Goal: Information Seeking & Learning: Learn about a topic

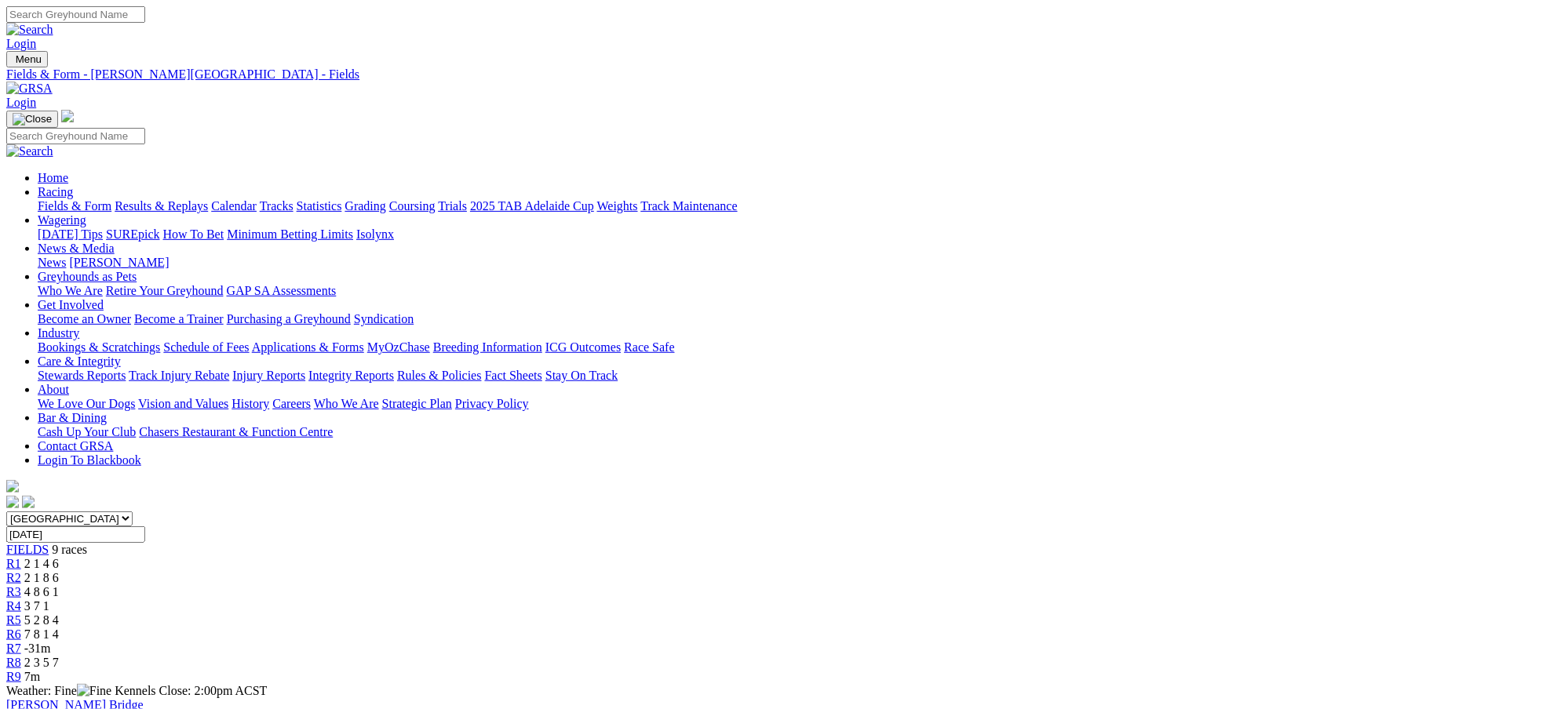
click at [112, 199] on link "Fields & Form" at bounding box center [74, 206] width 74 height 13
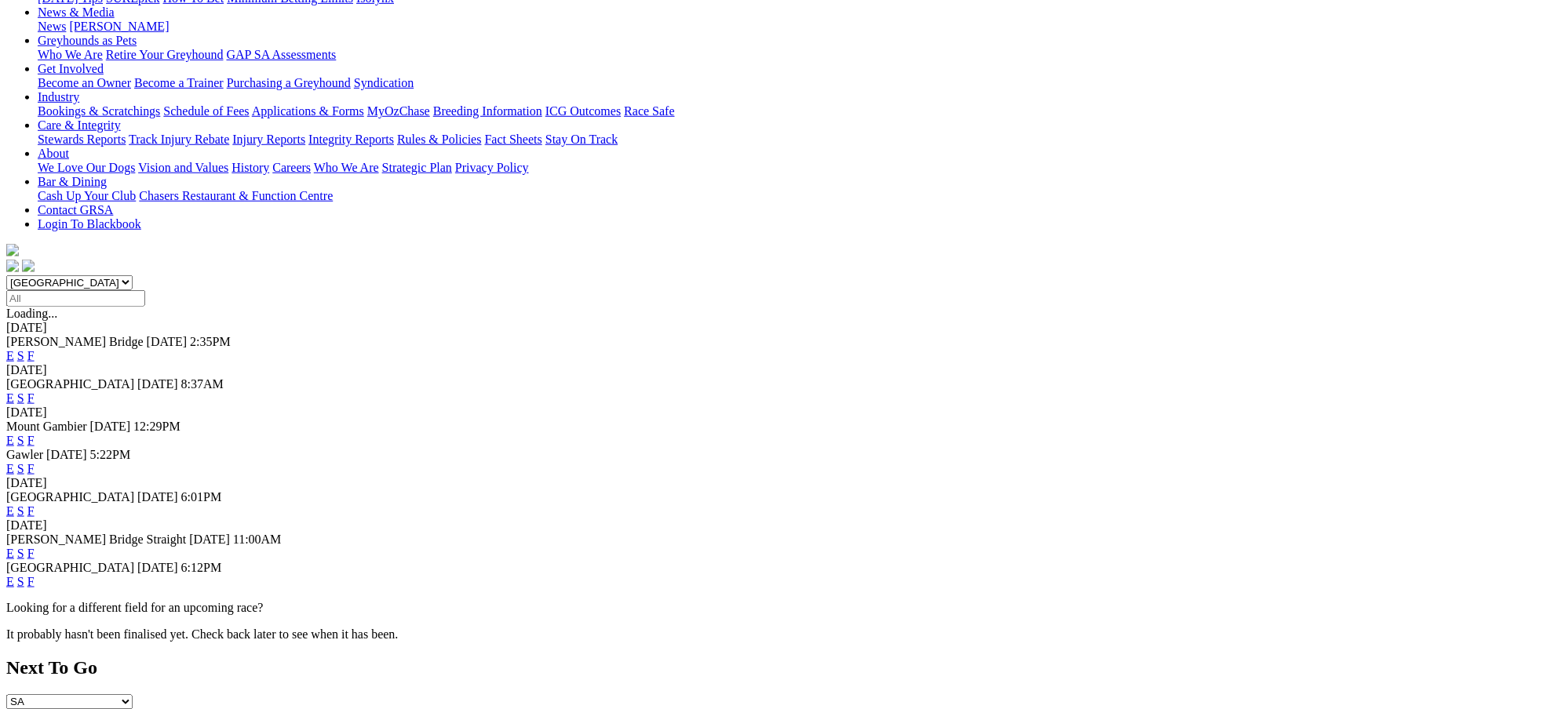
scroll to position [320, 0]
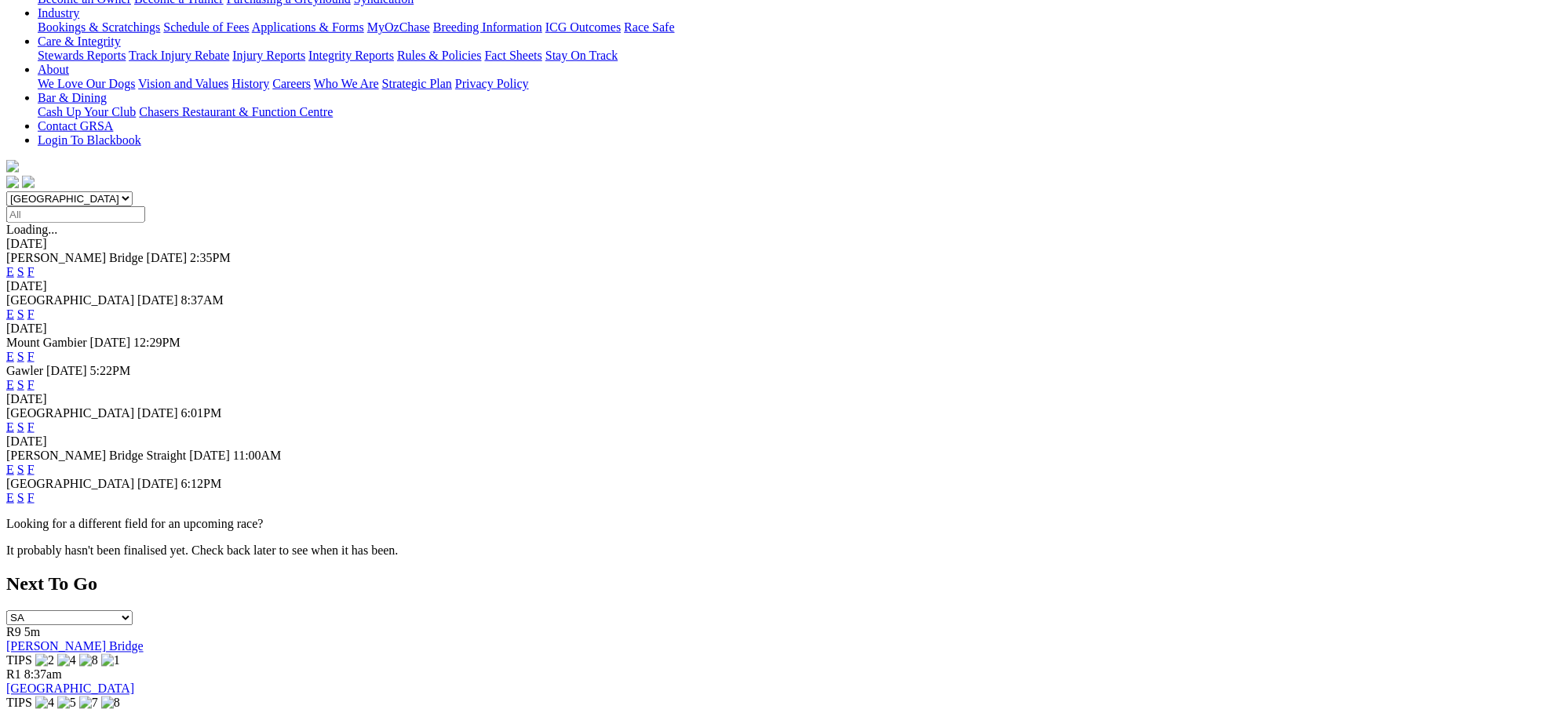
click at [35, 492] on link "F" at bounding box center [31, 498] width 7 height 13
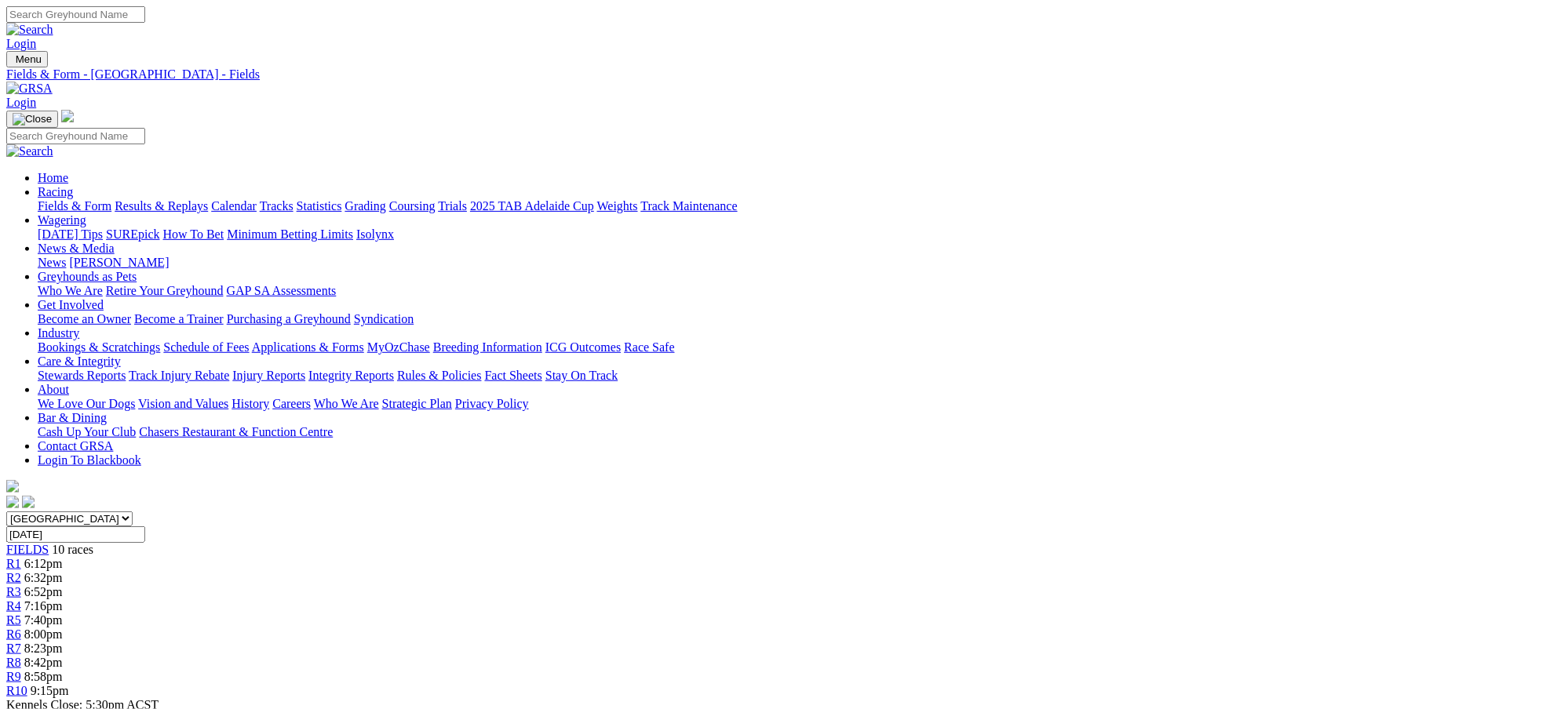
click at [63, 585] on span "6:52pm" at bounding box center [43, 592] width 38 height 13
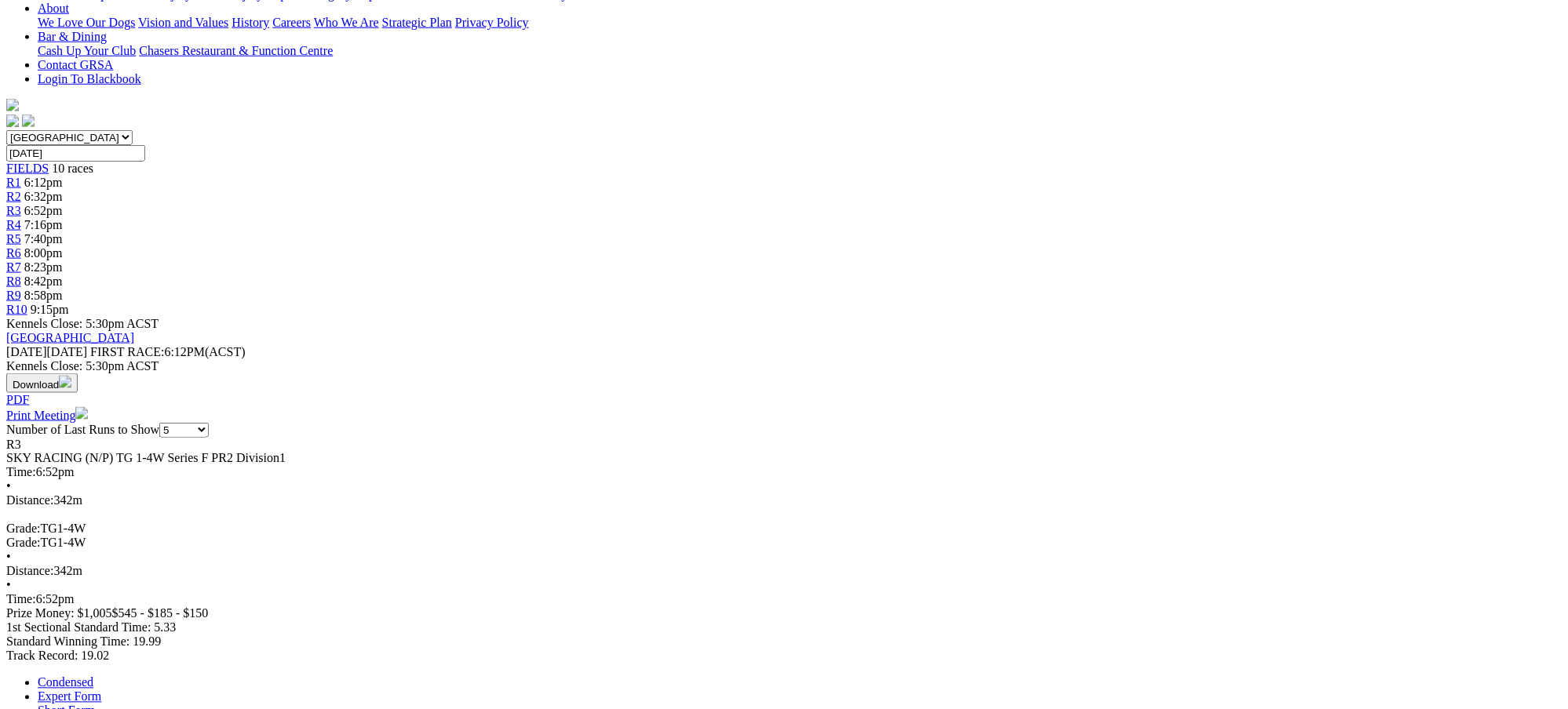
scroll to position [391, 0]
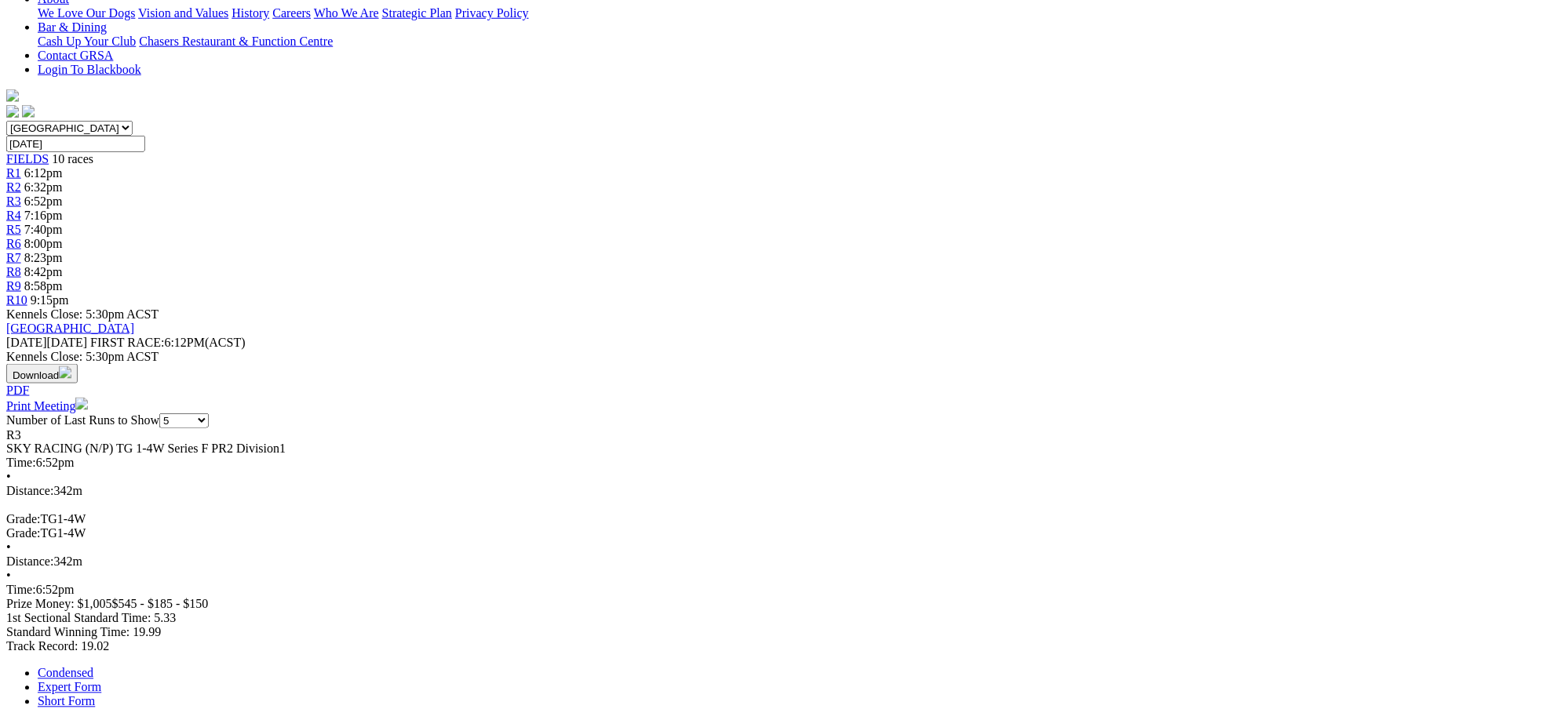
drag, startPoint x: 950, startPoint y: 312, endPoint x: 962, endPoint y: 452, distance: 140.5
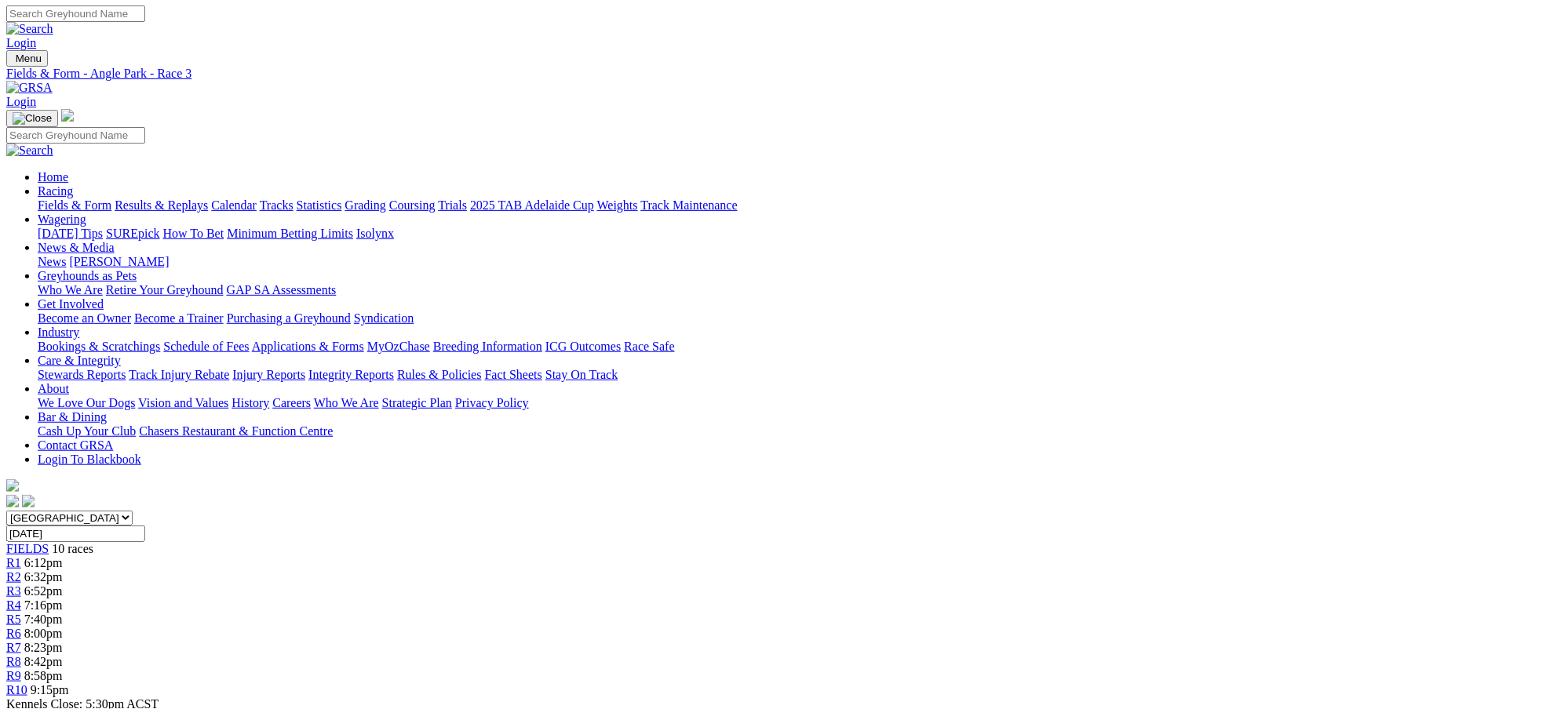
scroll to position [0, 0]
click at [112, 199] on link "Fields & Form" at bounding box center [74, 206] width 74 height 13
